Goal: Task Accomplishment & Management: Use online tool/utility

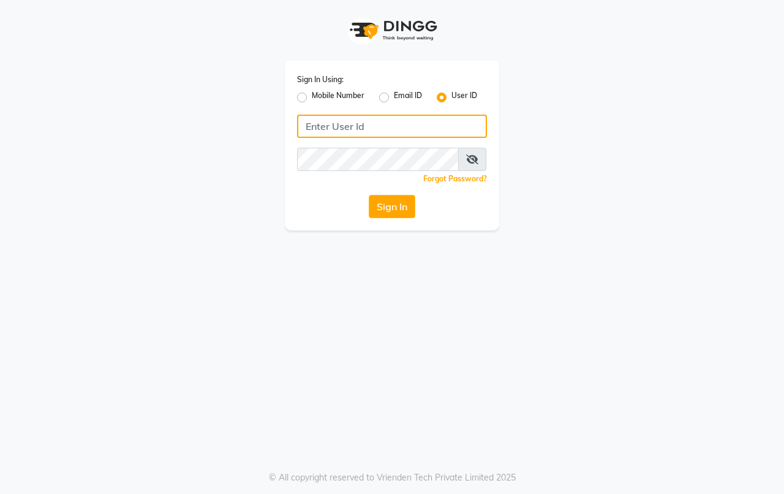
click at [371, 121] on input "Username" at bounding box center [392, 126] width 190 height 23
type input "hairaffairn"
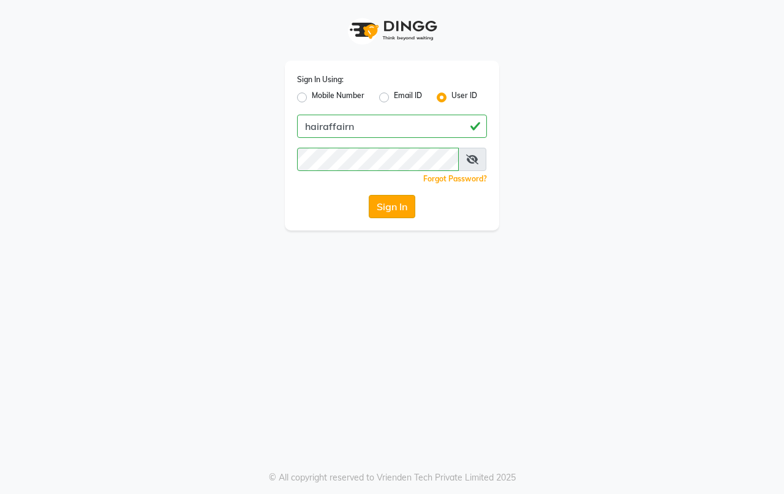
click at [400, 207] on button "Sign In" at bounding box center [392, 206] width 47 height 23
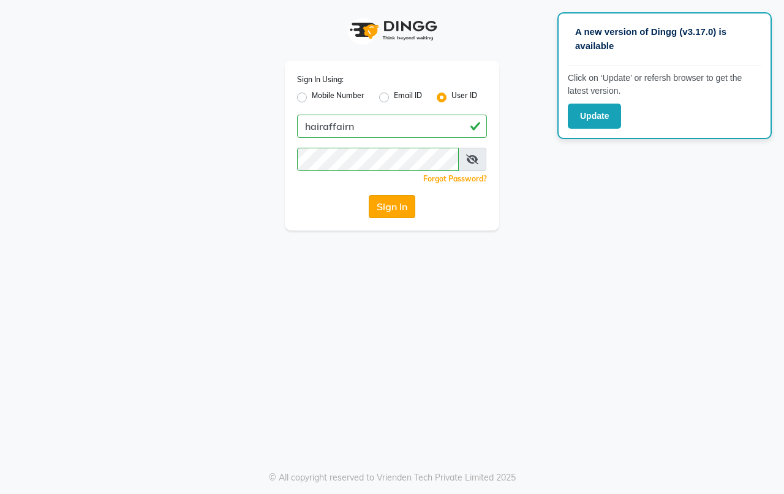
click at [388, 203] on button "Sign In" at bounding box center [392, 206] width 47 height 23
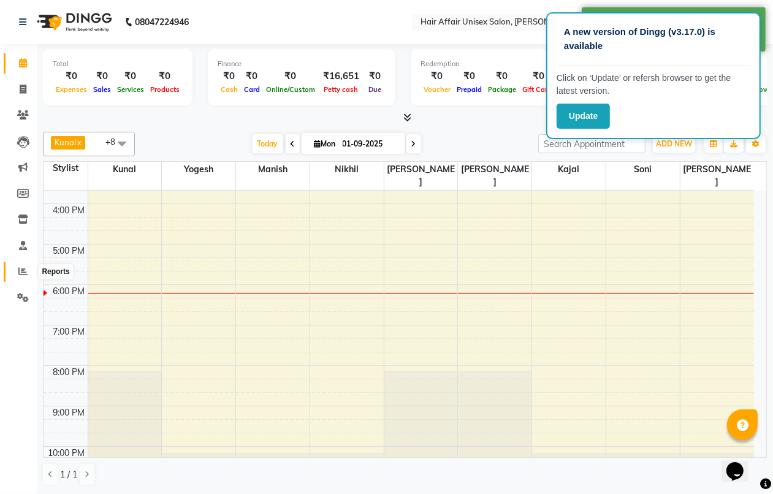
click at [20, 276] on icon at bounding box center [22, 271] width 9 height 9
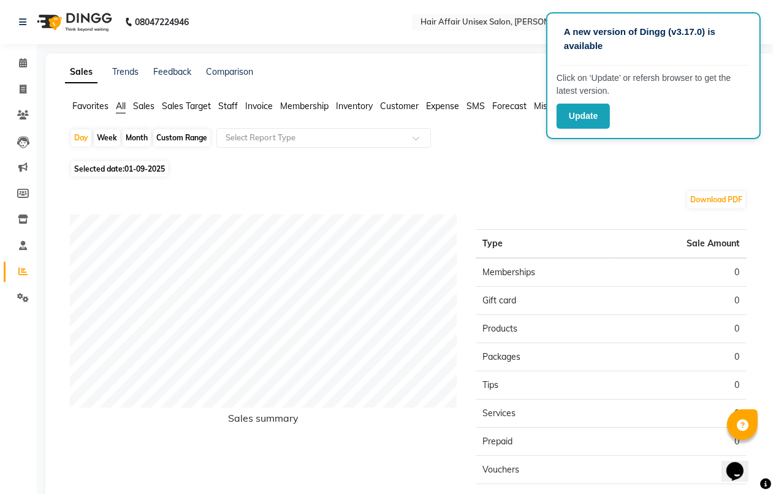
click at [135, 137] on div "Month" at bounding box center [137, 137] width 28 height 17
select select "9"
select select "2025"
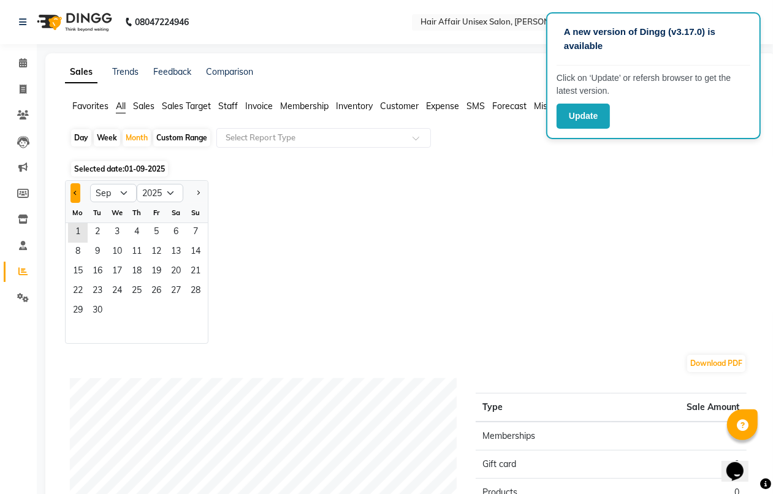
click at [74, 193] on span "Previous month" at bounding box center [76, 192] width 4 height 4
select select "8"
click at [200, 313] on span "31" at bounding box center [196, 312] width 20 height 20
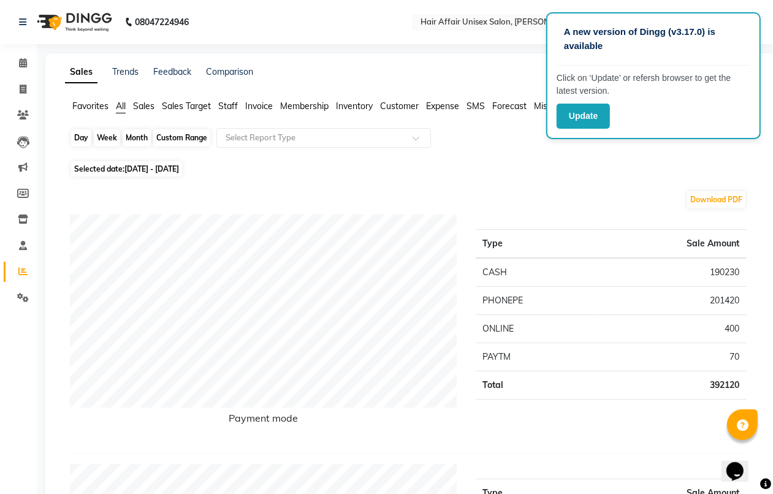
click at [134, 139] on div "Month" at bounding box center [137, 137] width 28 height 17
select select "8"
select select "2025"
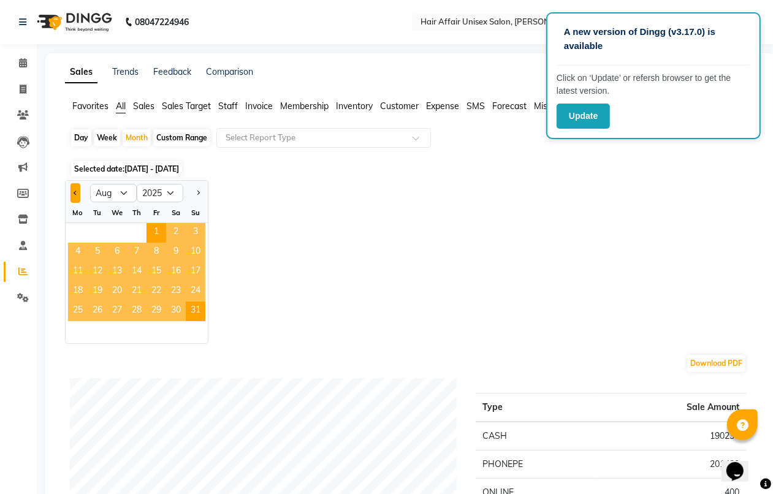
click at [75, 190] on button "Previous month" at bounding box center [75, 193] width 10 height 20
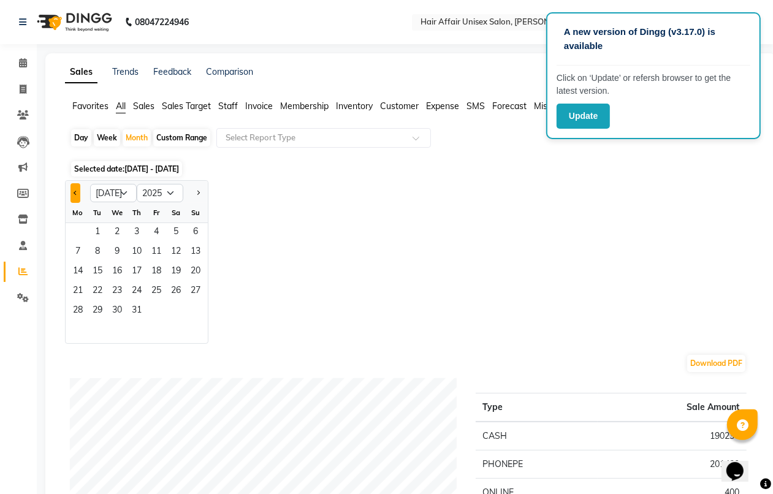
click at [75, 190] on button "Previous month" at bounding box center [75, 193] width 10 height 20
select select "6"
click at [83, 329] on span "30" at bounding box center [78, 331] width 20 height 20
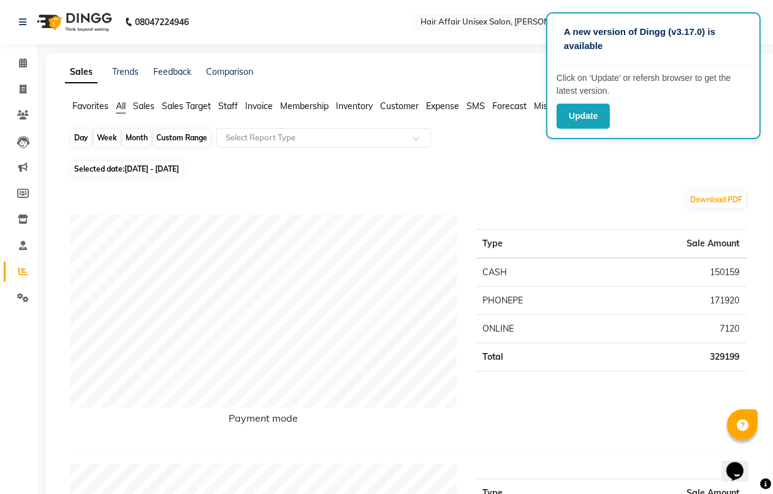
click at [141, 135] on div "Month" at bounding box center [137, 137] width 28 height 17
select select "6"
select select "2025"
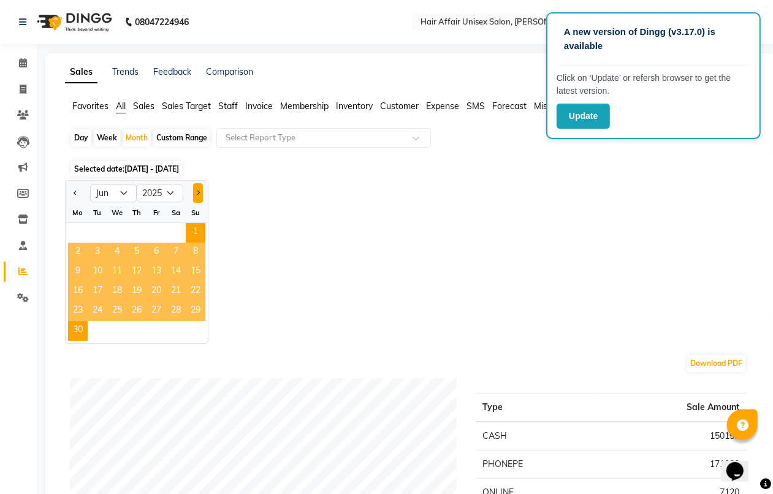
click at [198, 192] on span "Next month" at bounding box center [197, 192] width 4 height 4
select select "7"
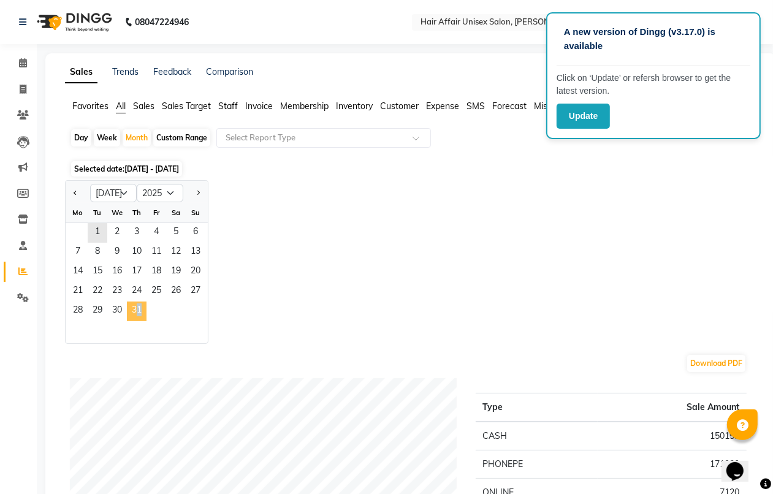
click at [135, 304] on span "31" at bounding box center [137, 312] width 20 height 20
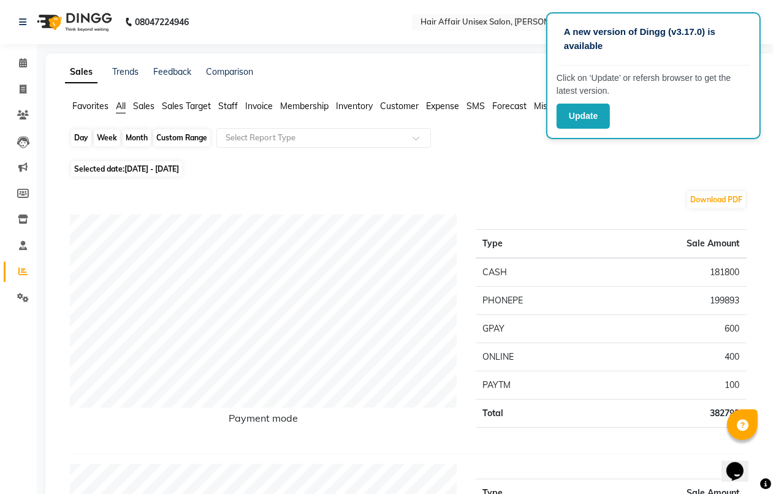
click at [137, 138] on div "Month" at bounding box center [137, 137] width 28 height 17
select select "7"
select select "2025"
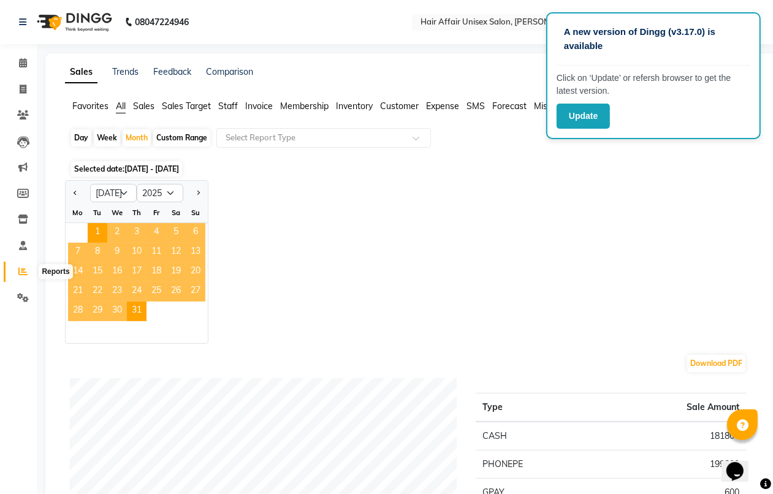
click at [29, 271] on span at bounding box center [22, 272] width 21 height 14
click at [197, 190] on button "Next month" at bounding box center [198, 193] width 10 height 20
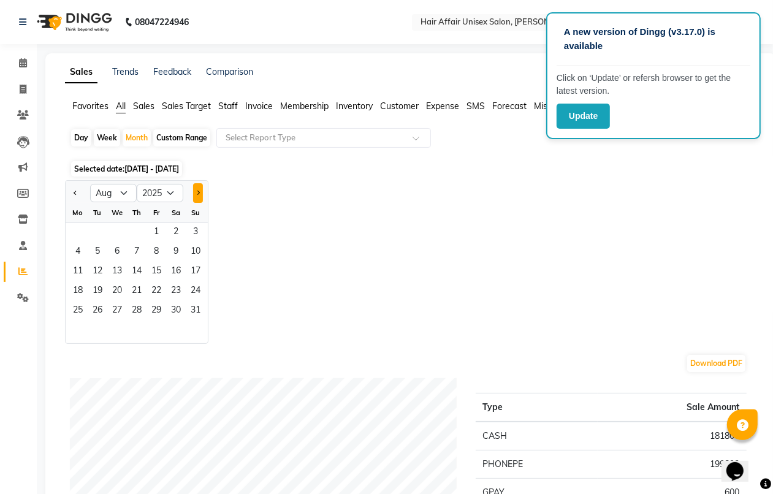
click at [197, 190] on button "Next month" at bounding box center [198, 193] width 10 height 20
select select "9"
click at [78, 236] on span "1" at bounding box center [78, 233] width 20 height 20
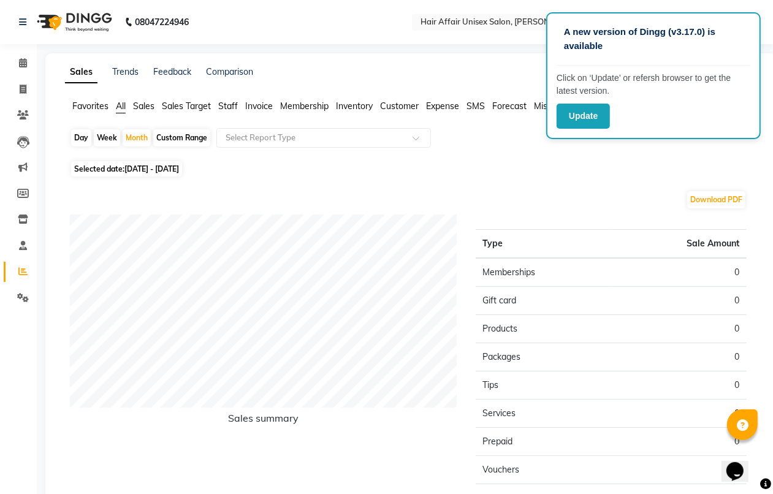
scroll to position [118, 0]
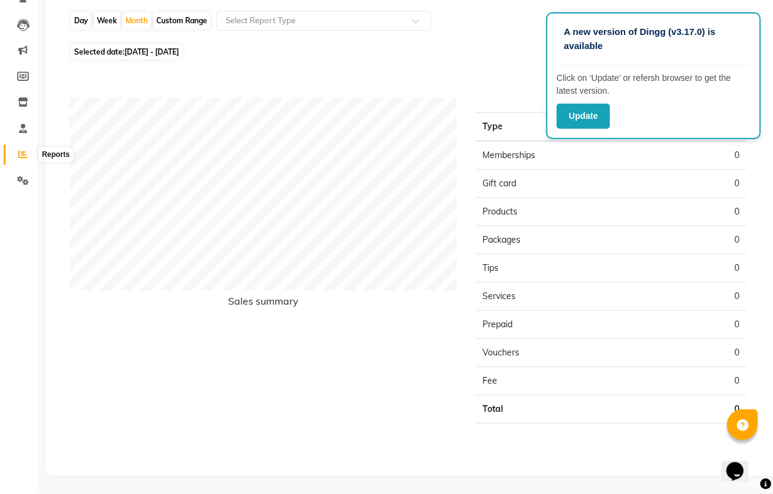
click at [26, 154] on icon at bounding box center [22, 154] width 9 height 9
click at [19, 154] on icon at bounding box center [22, 154] width 9 height 9
click at [18, 151] on icon at bounding box center [22, 154] width 9 height 9
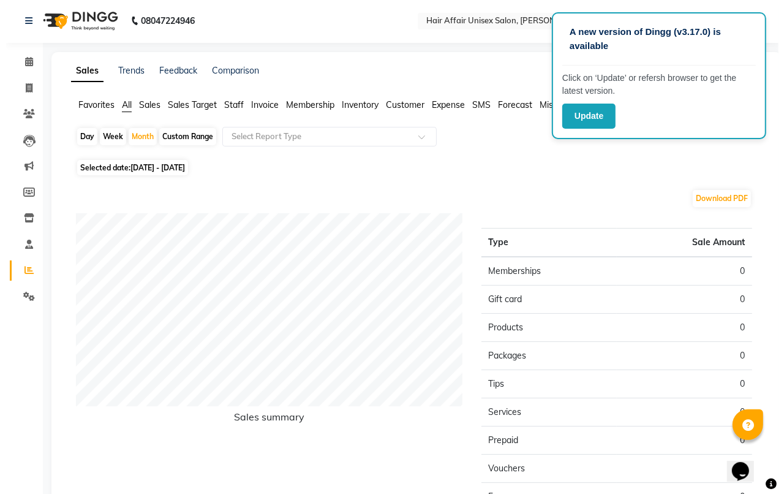
scroll to position [0, 0]
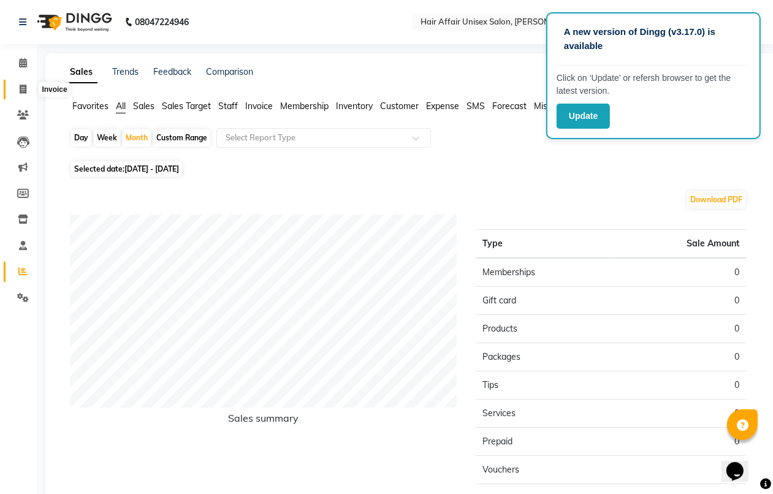
click at [29, 86] on span at bounding box center [22, 90] width 21 height 14
select select "service"
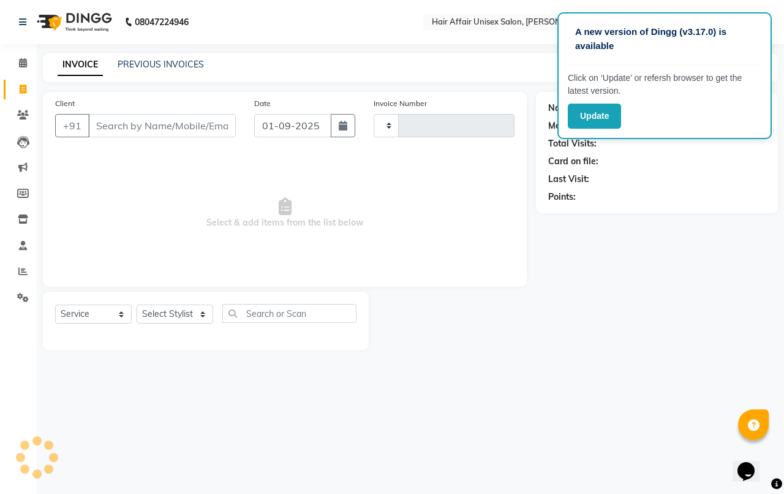
type input "1722"
select select "6225"
click at [23, 88] on icon at bounding box center [23, 89] width 7 height 9
select select "service"
type input "1722"
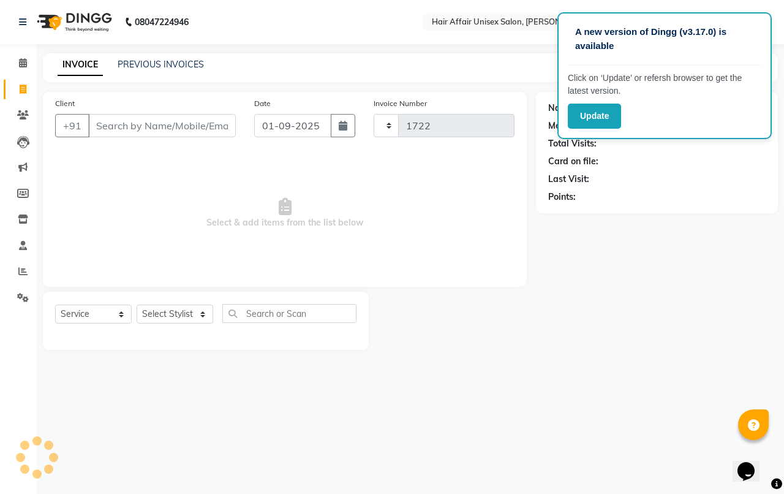
select select "6225"
click at [601, 110] on button "Update" at bounding box center [594, 116] width 53 height 25
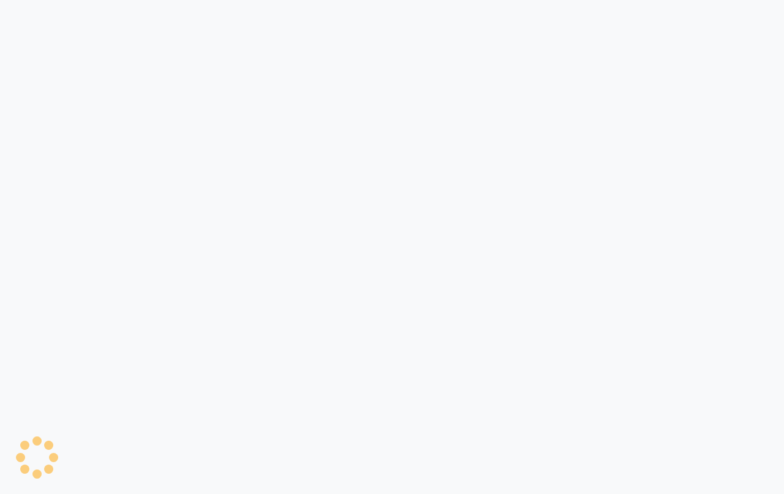
select select "service"
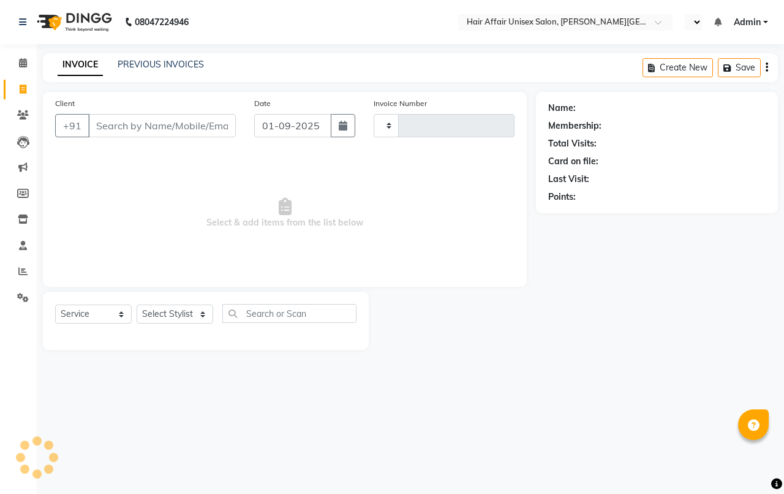
type input "1722"
select select "6225"
select select "en"
